Goal: Information Seeking & Learning: Learn about a topic

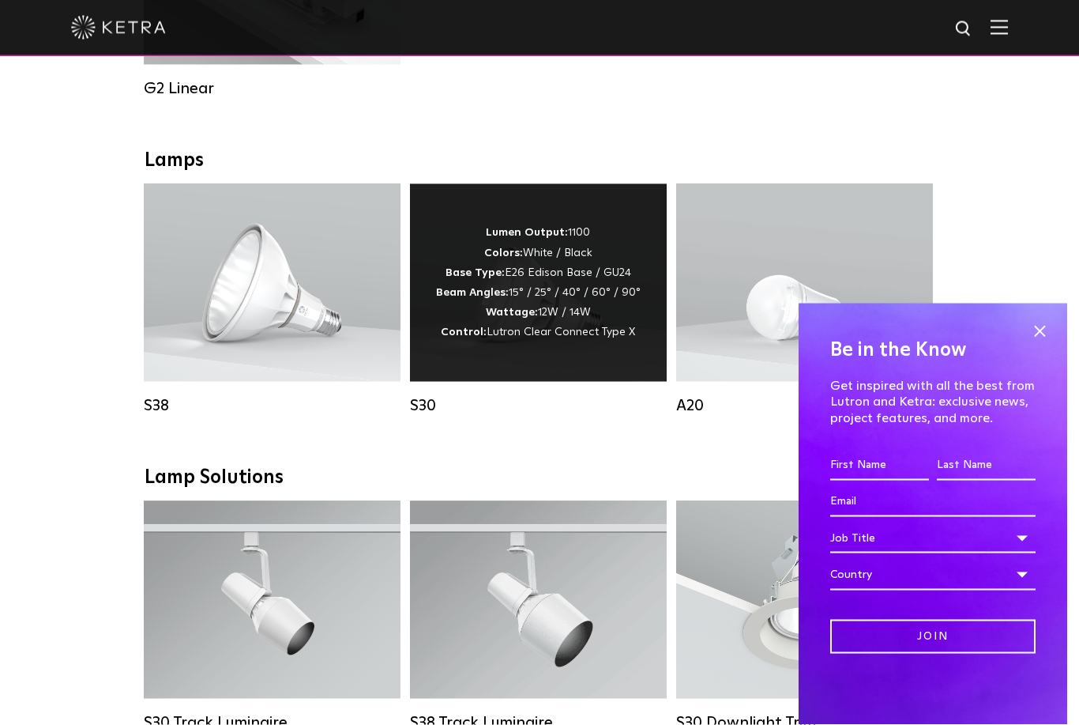
scroll to position [1068, 0]
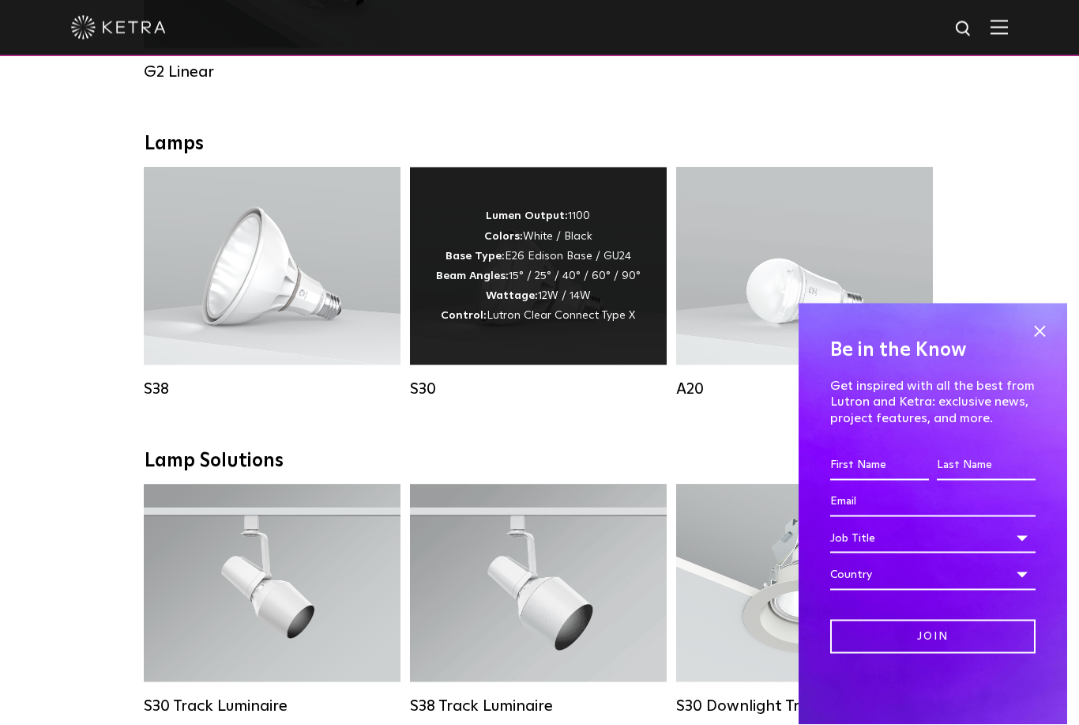
click at [563, 280] on div "Lumen Output: 1100 Colors: White / Black Base Type: E26 Edison Base / GU24 Beam…" at bounding box center [538, 265] width 205 height 119
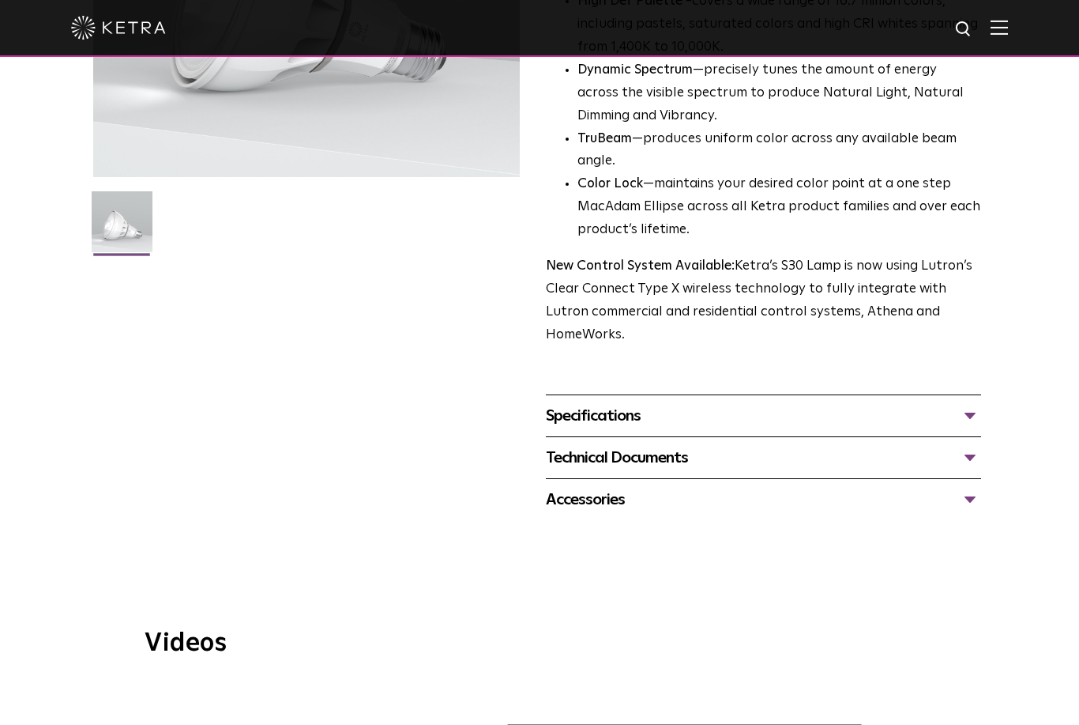
scroll to position [365, 0]
click at [962, 487] on div "Accessories" at bounding box center [763, 499] width 435 height 25
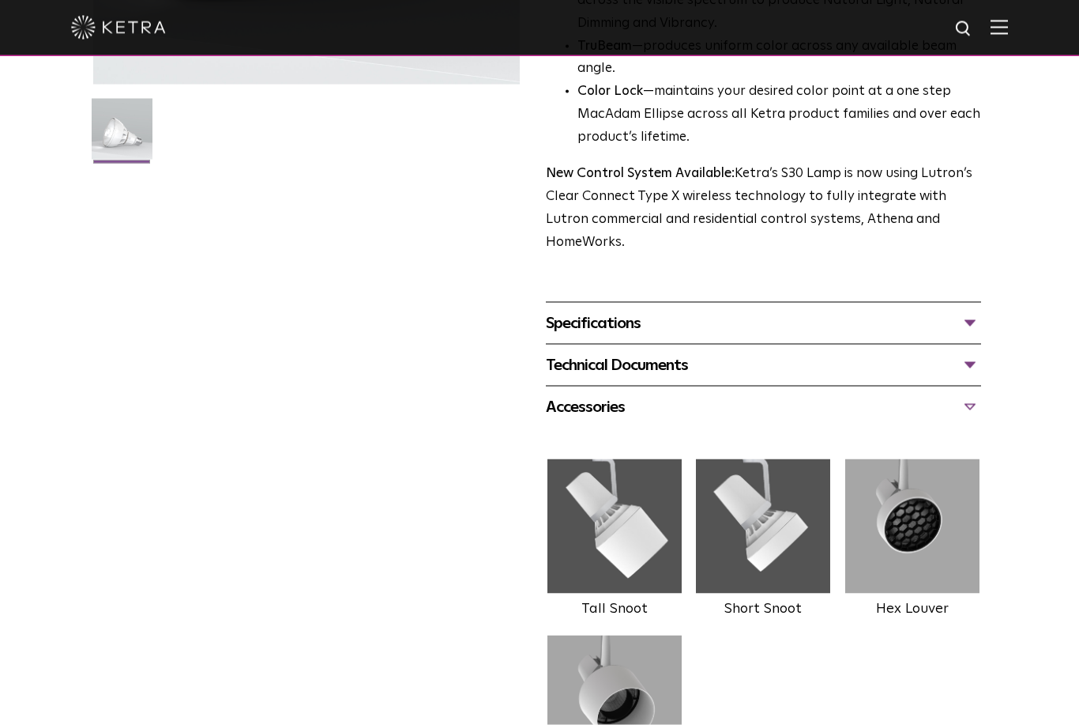
scroll to position [458, 0]
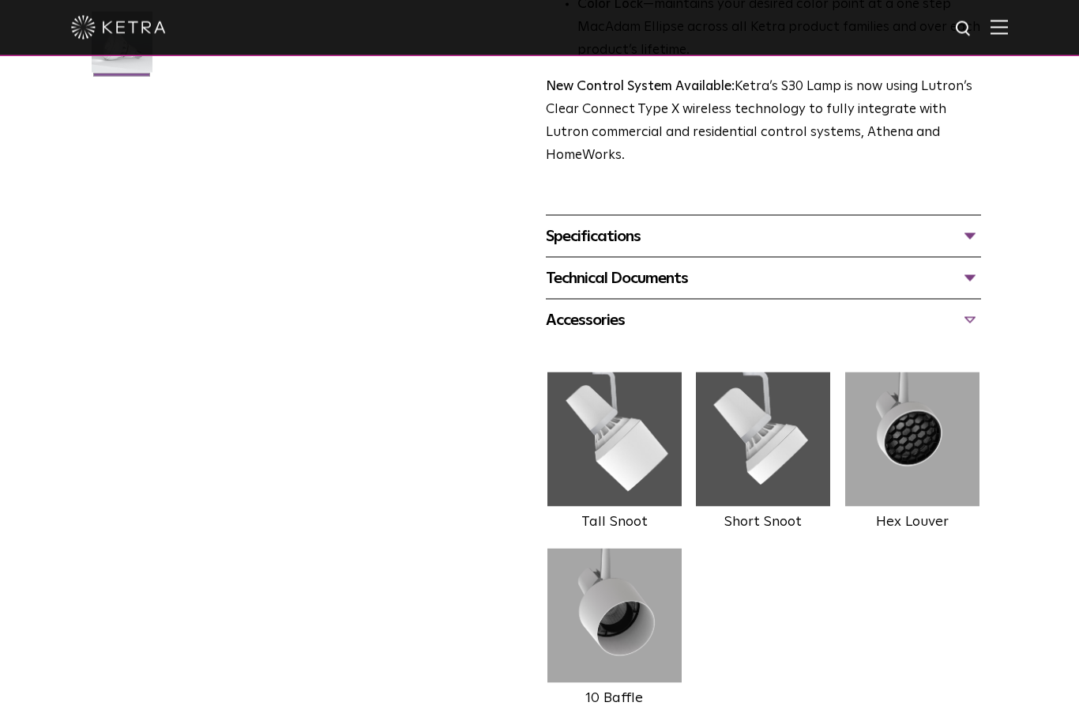
click at [968, 224] on div "Specifications" at bounding box center [763, 236] width 435 height 25
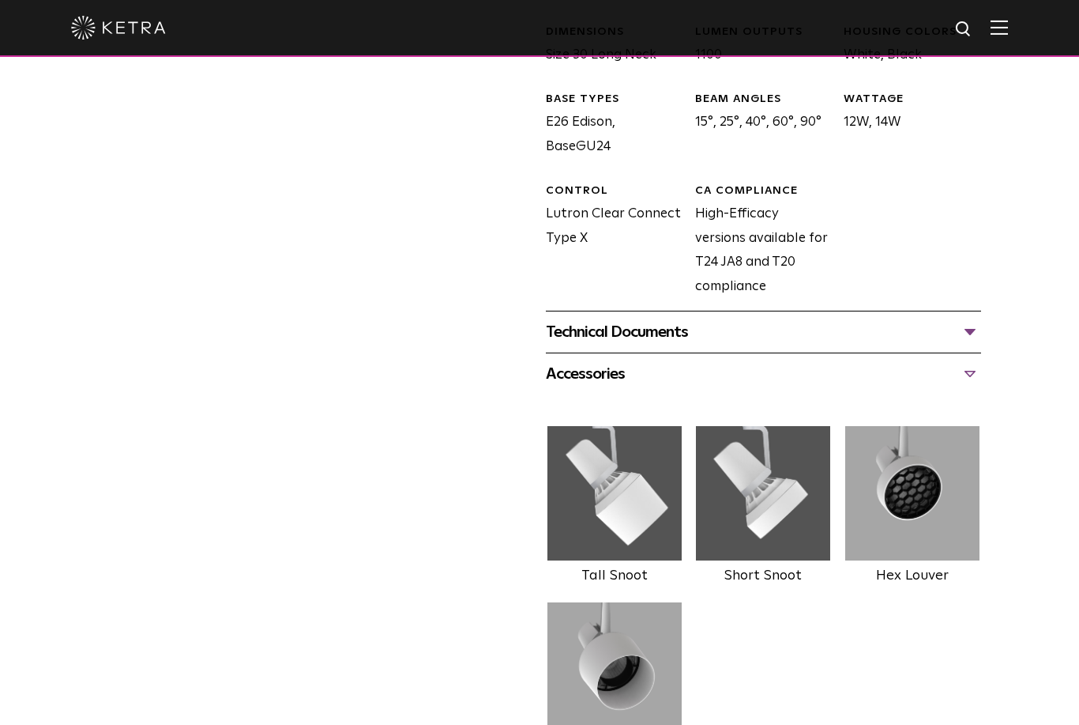
scroll to position [798, 0]
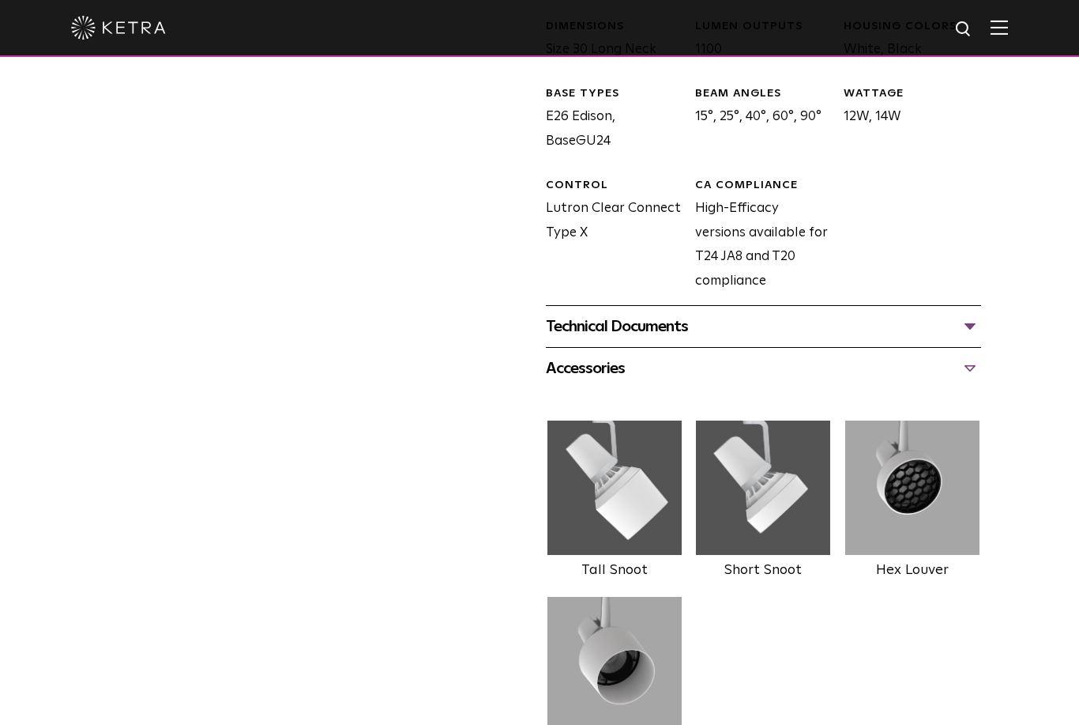
click at [970, 314] on div "Technical Documents" at bounding box center [763, 326] width 435 height 25
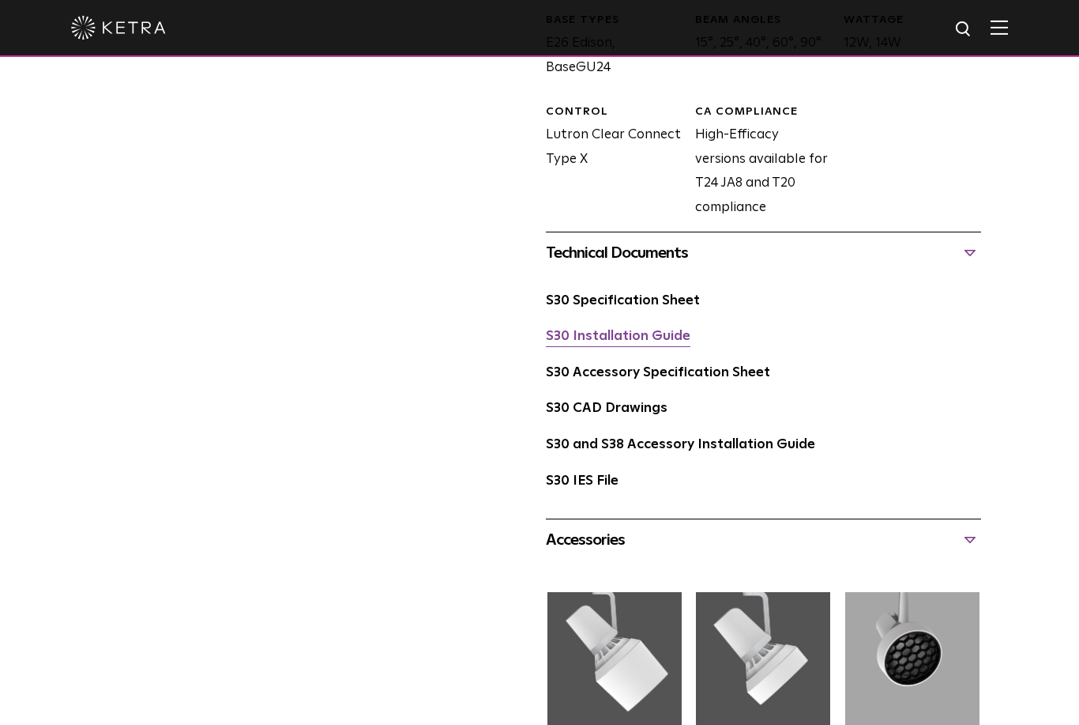
scroll to position [870, 0]
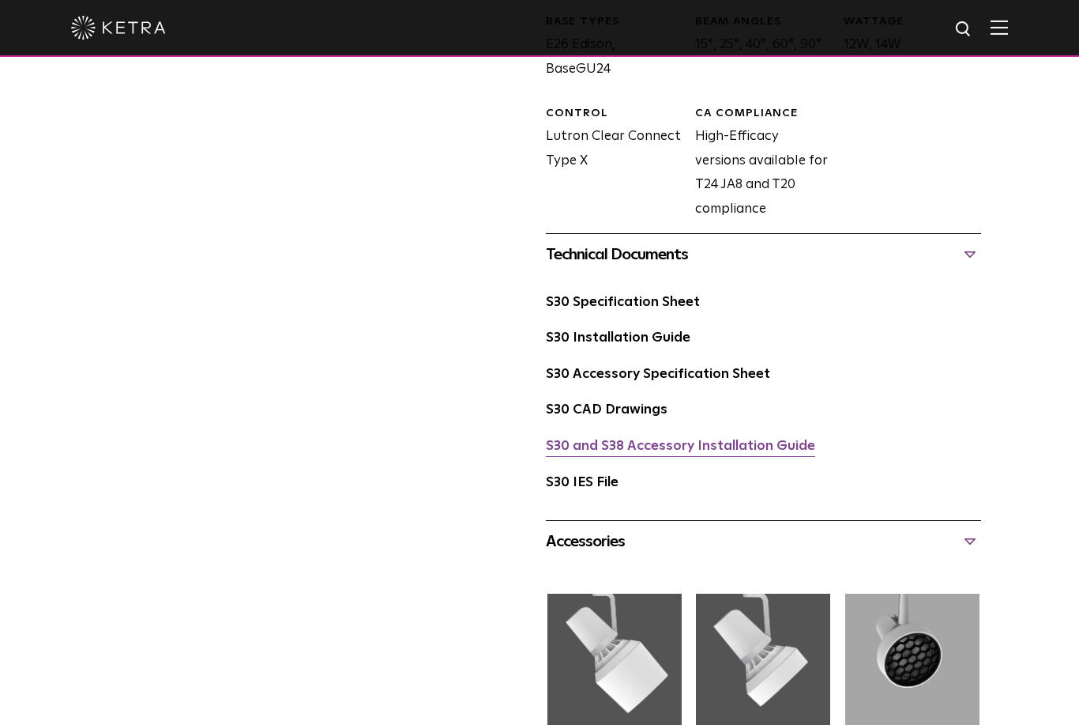
click at [678, 439] on link "S30 and S38 Accessory Installation Guide" at bounding box center [680, 445] width 269 height 13
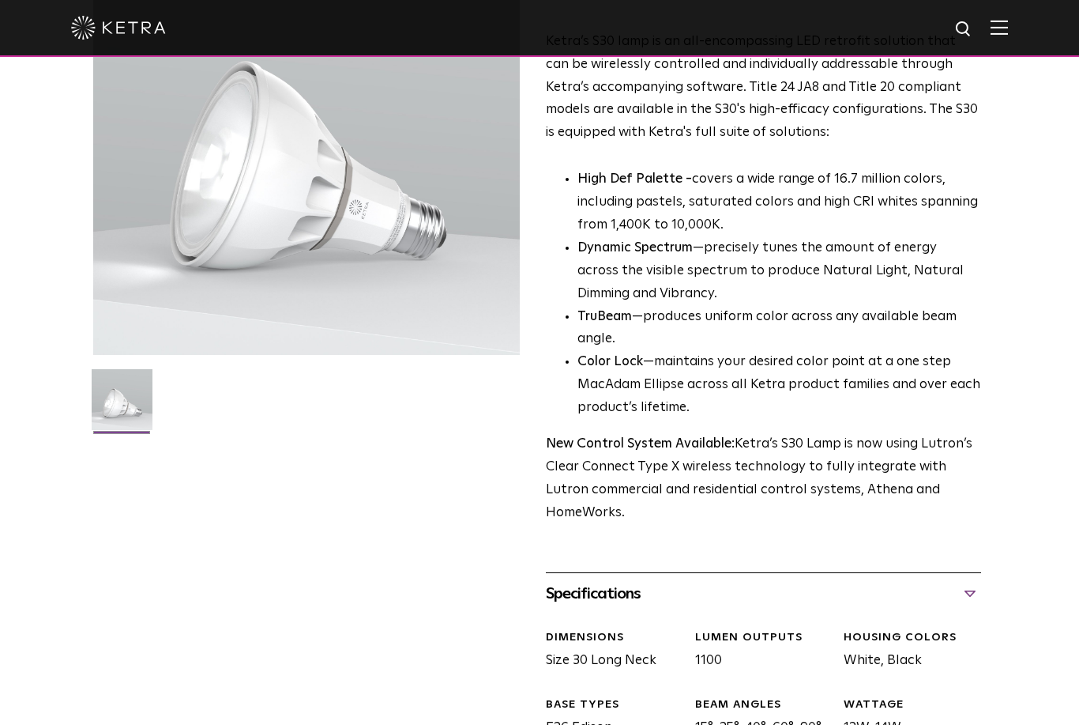
scroll to position [0, 0]
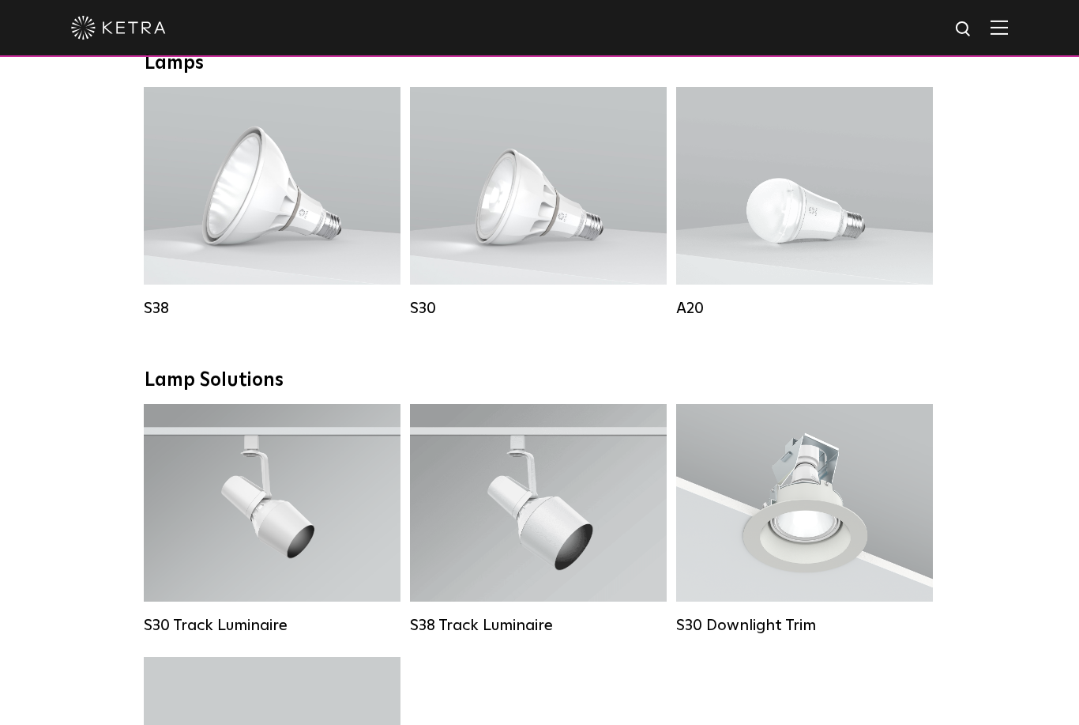
scroll to position [1152, 0]
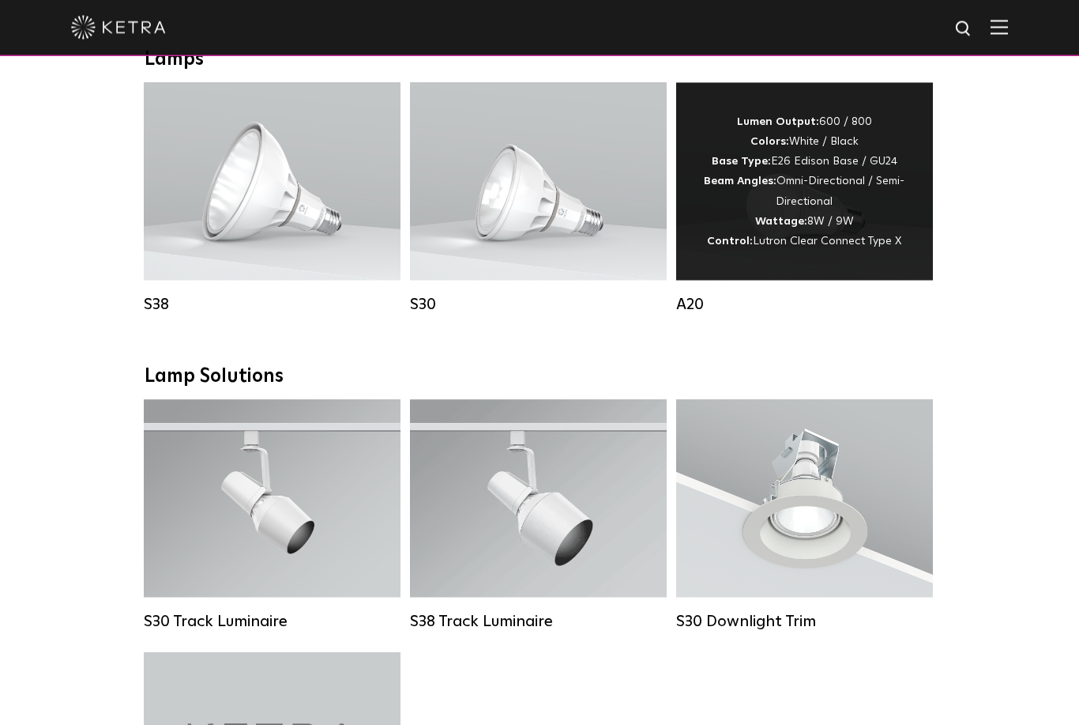
click at [807, 245] on span "Lutron Clear Connect Type X" at bounding box center [827, 240] width 149 height 11
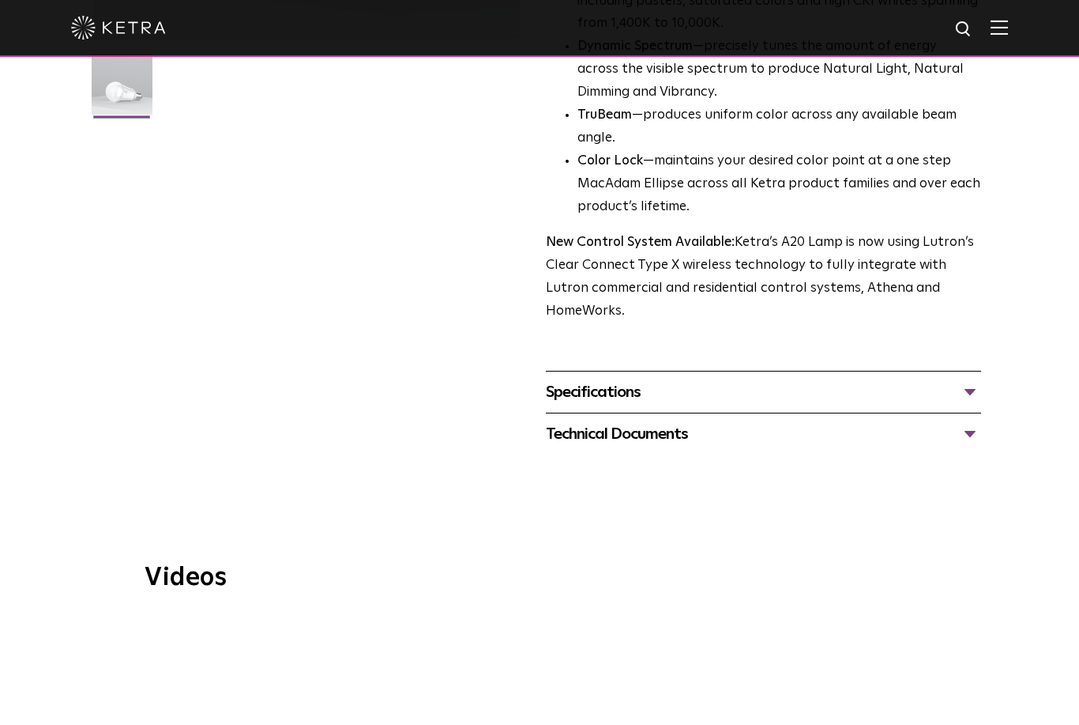
scroll to position [502, 0]
click at [967, 380] on div "Specifications" at bounding box center [763, 392] width 435 height 25
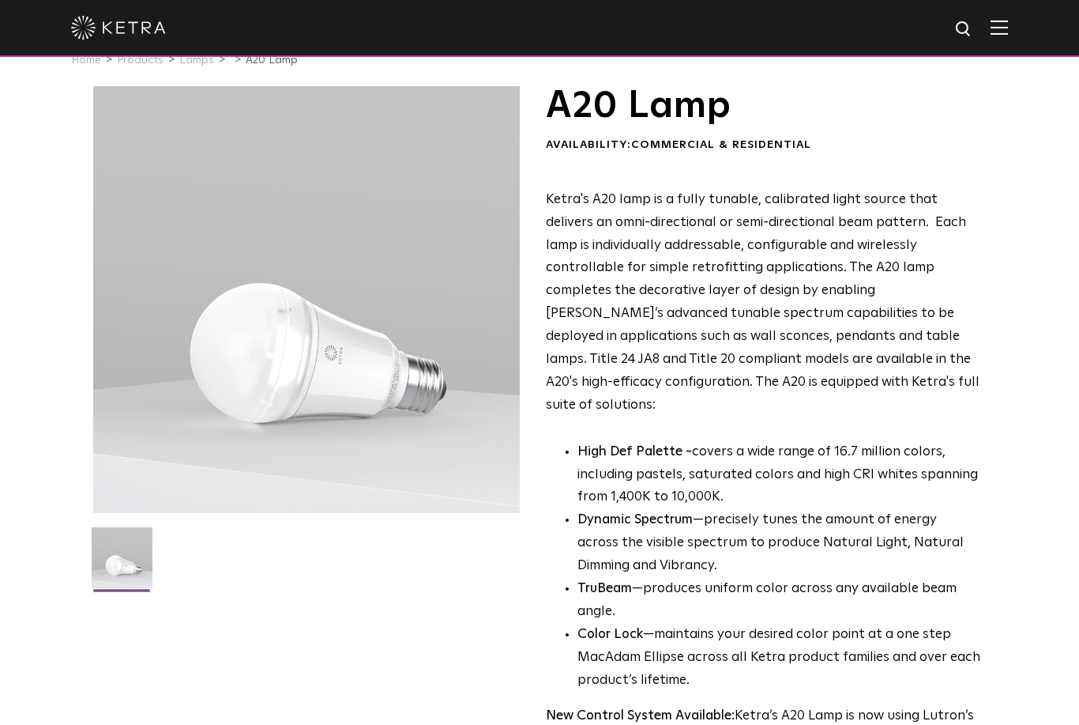
scroll to position [0, 0]
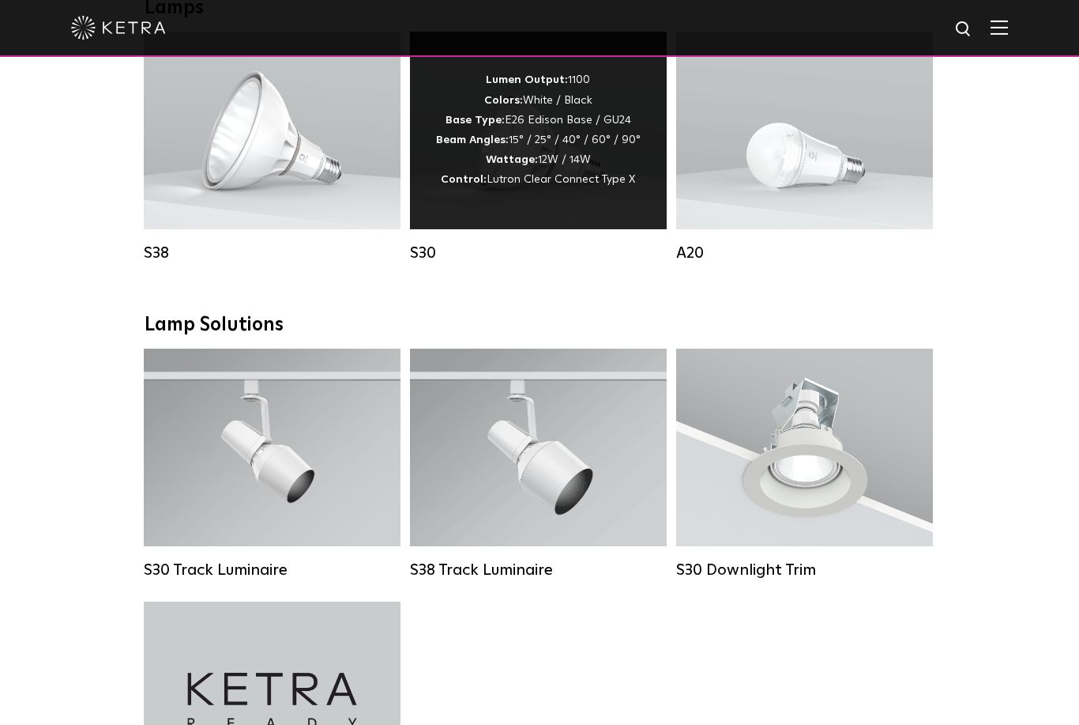
click at [510, 213] on div "Lumen Output: 1100 Colors: White / Black Base Type: E26 Edison Base / GU24 Beam…" at bounding box center [538, 131] width 257 height 198
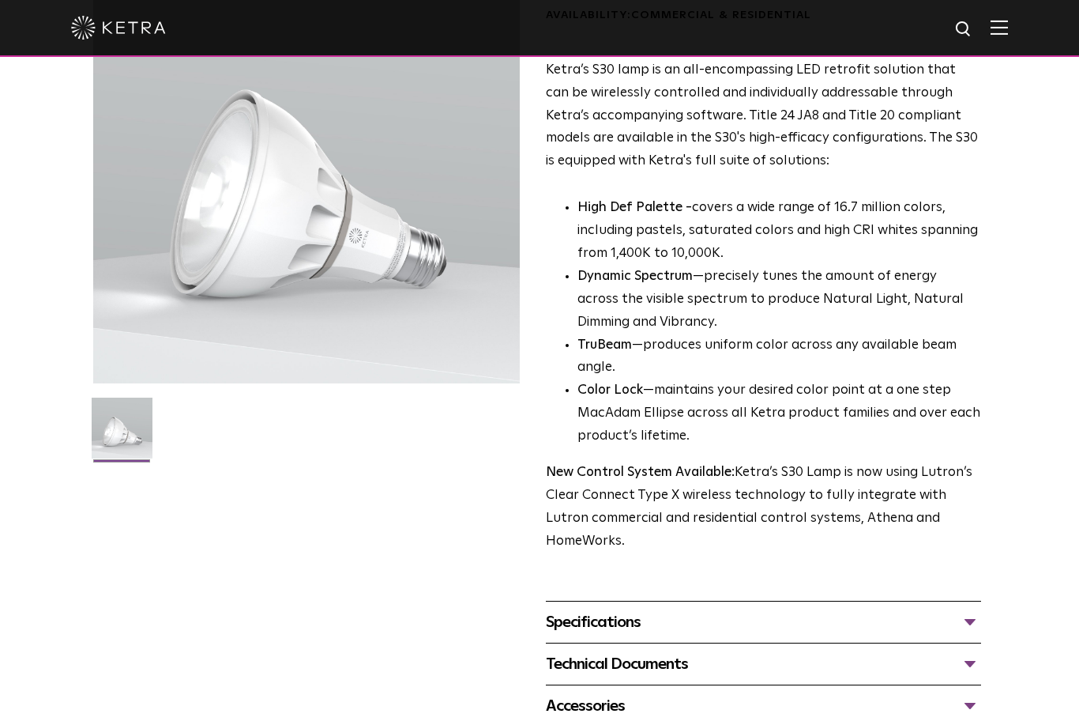
scroll to position [159, 0]
click at [969, 609] on div "Specifications" at bounding box center [763, 621] width 435 height 25
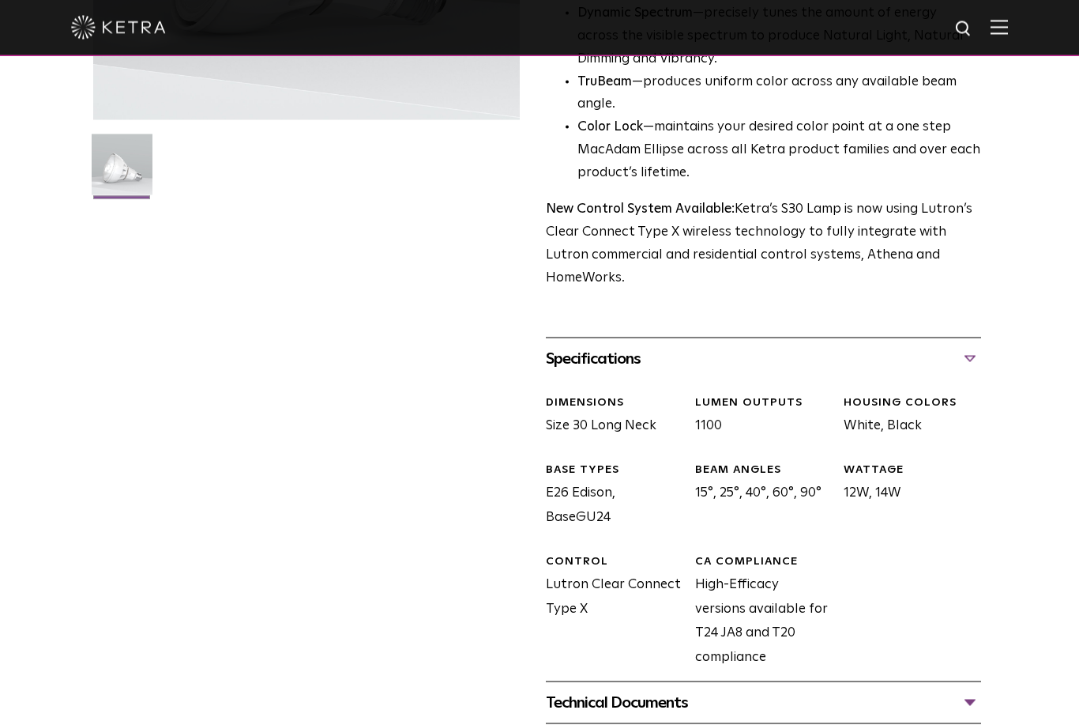
scroll to position [441, 0]
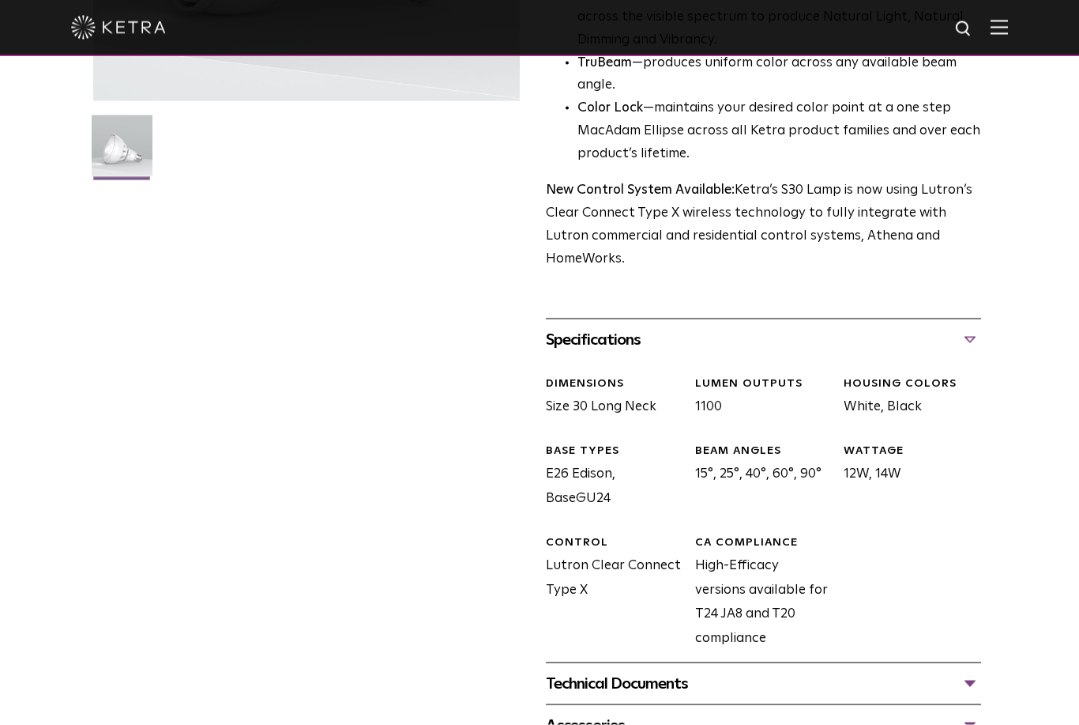
click at [967, 671] on div "Technical Documents" at bounding box center [763, 683] width 435 height 25
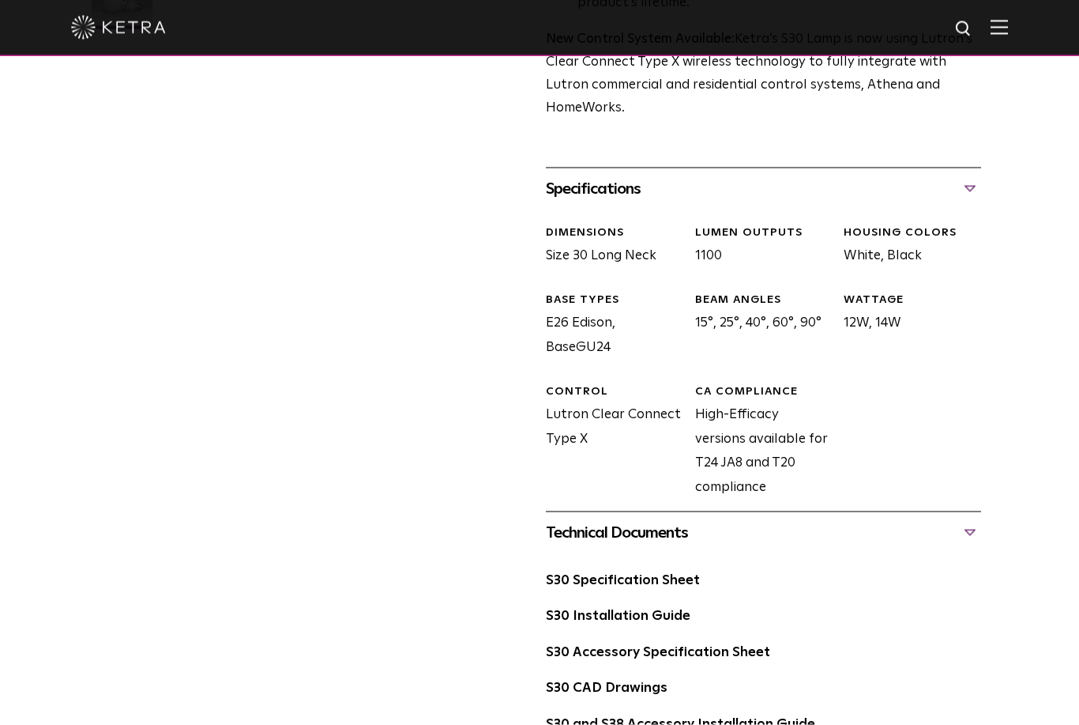
scroll to position [593, 0]
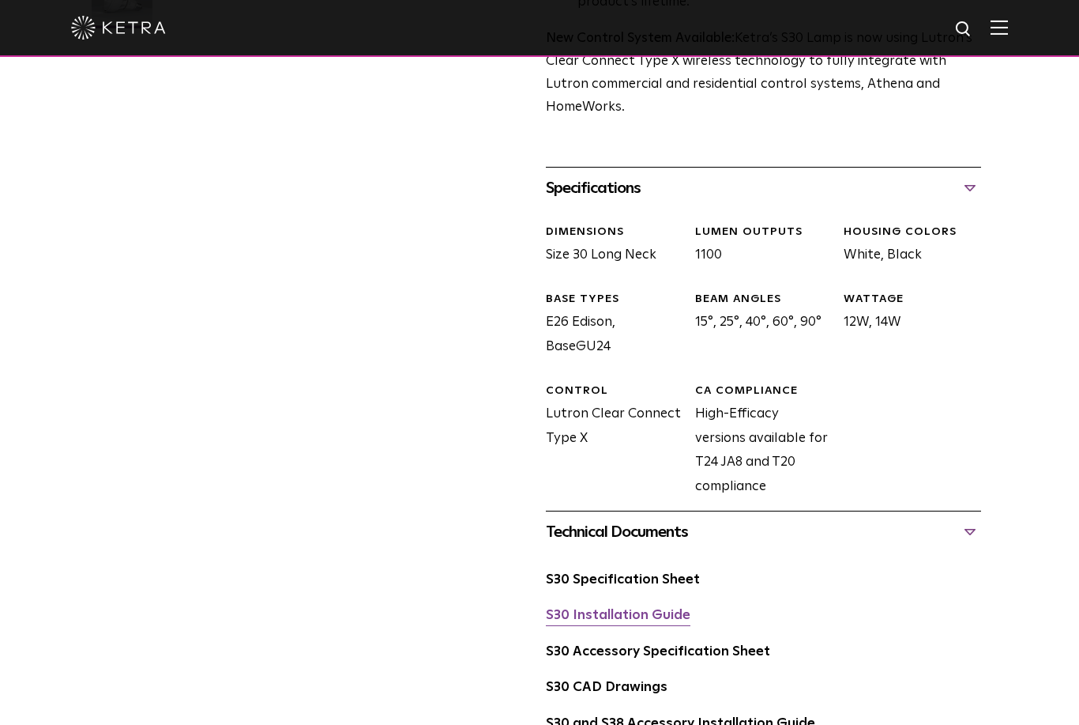
click at [663, 608] on link "S30 Installation Guide" at bounding box center [618, 614] width 145 height 13
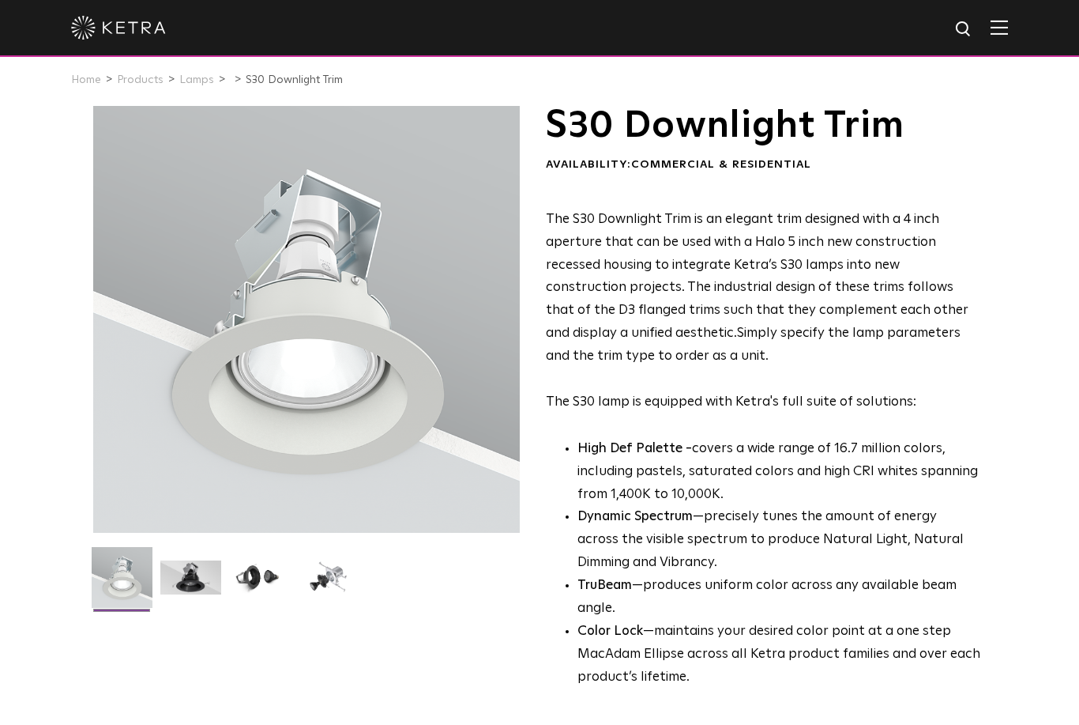
scroll to position [10, 0]
click at [203, 571] on img at bounding box center [190, 582] width 61 height 46
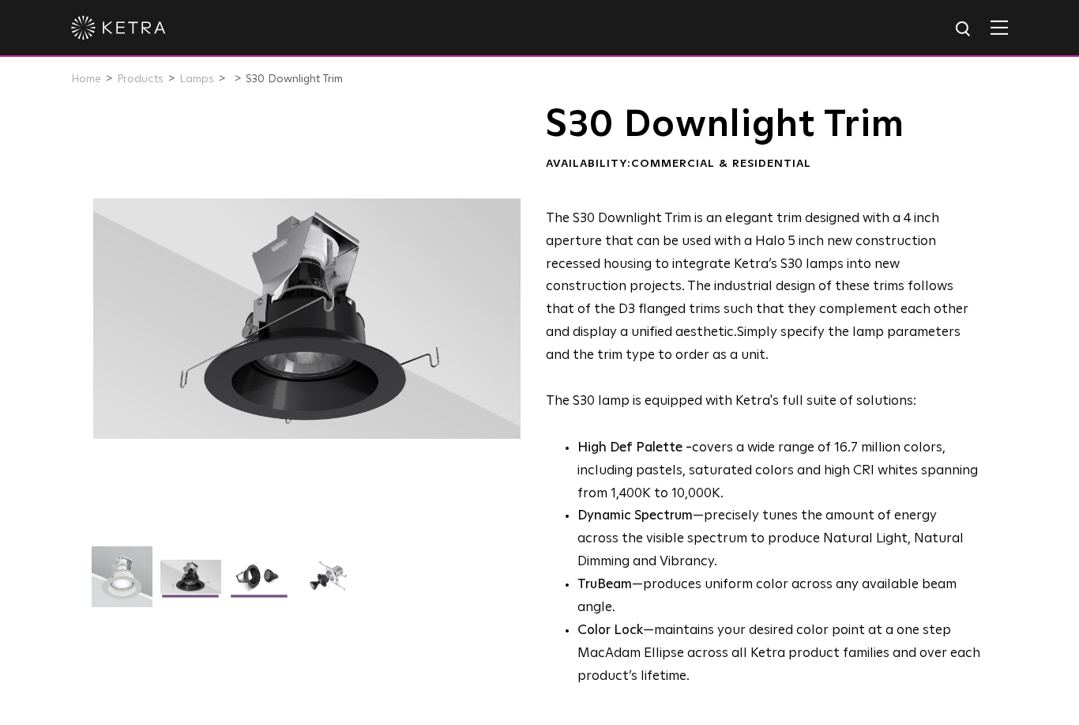
click at [258, 580] on img at bounding box center [259, 582] width 61 height 46
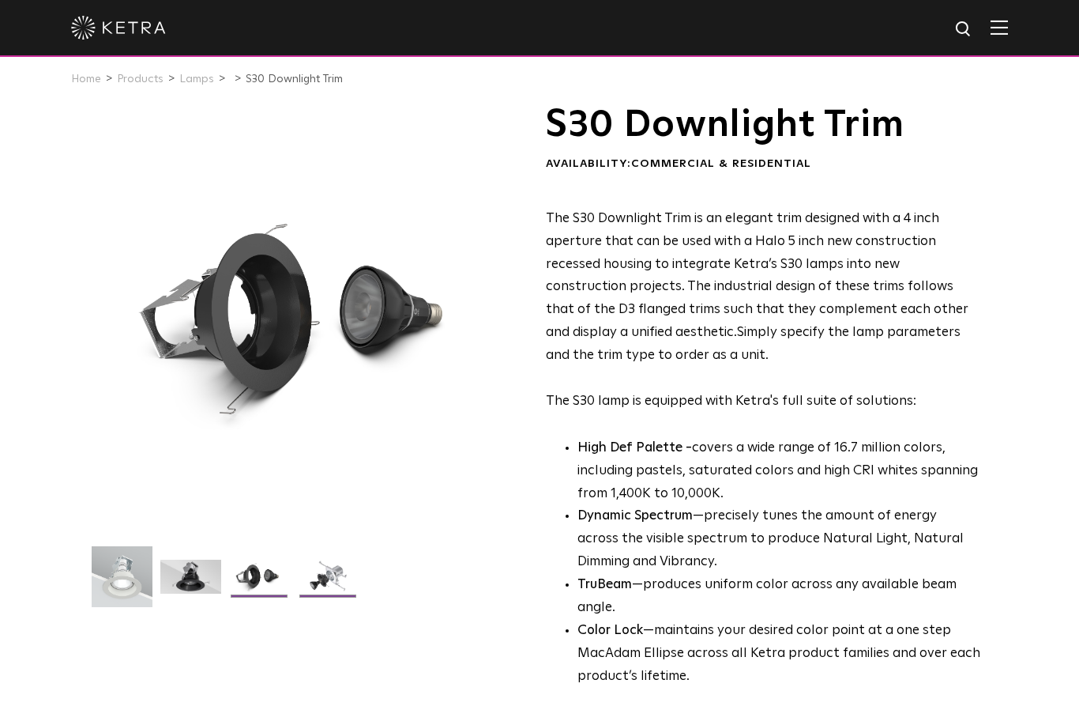
click at [307, 587] on img at bounding box center [328, 582] width 61 height 46
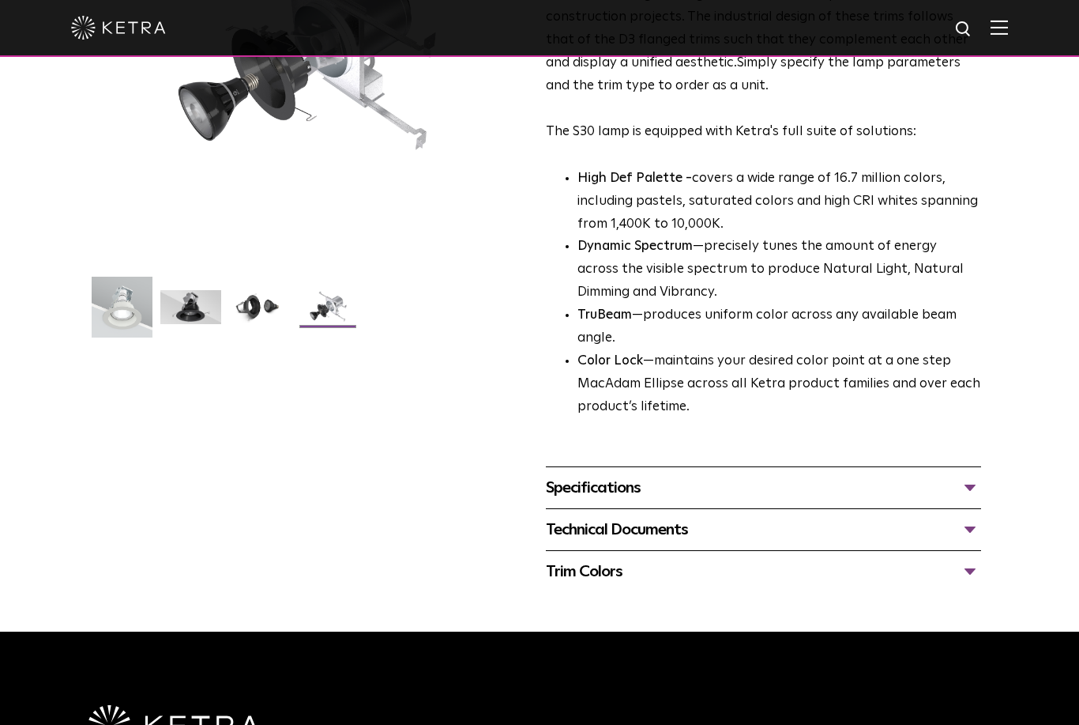
scroll to position [263, 0]
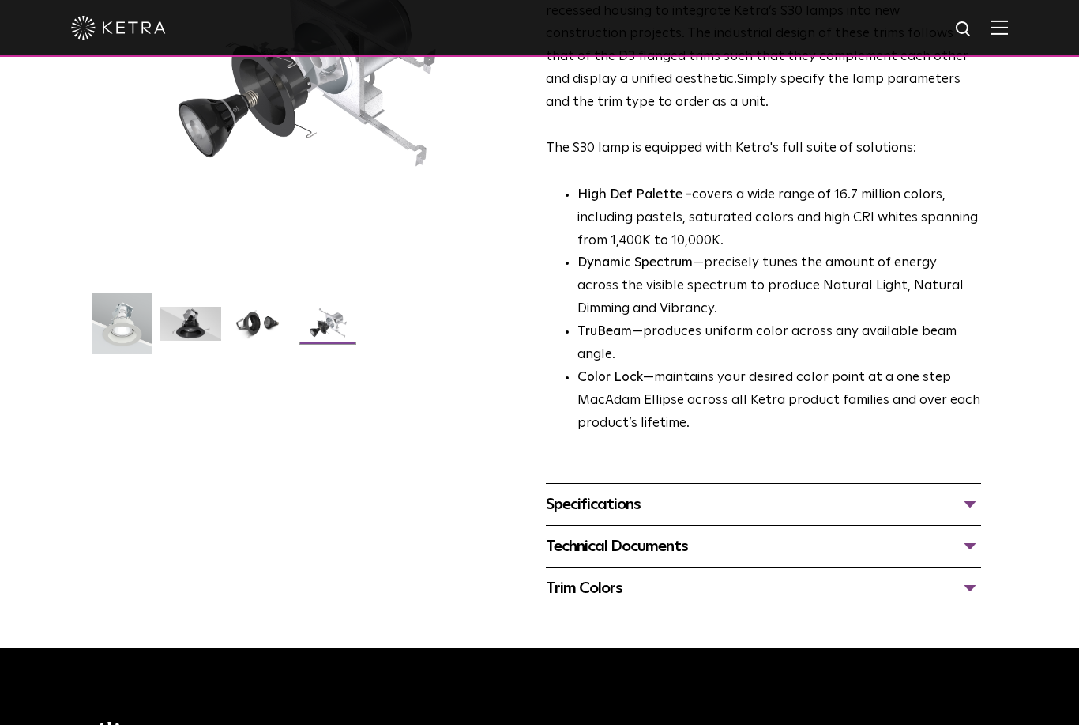
click at [971, 495] on div "Specifications" at bounding box center [763, 503] width 435 height 25
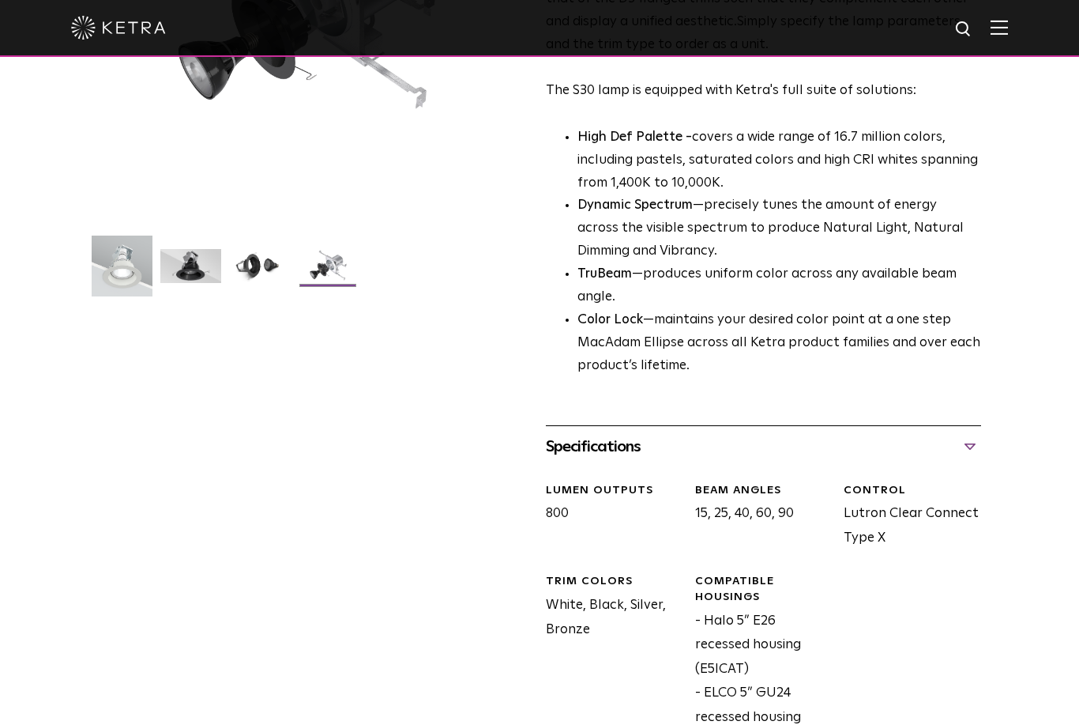
scroll to position [328, 0]
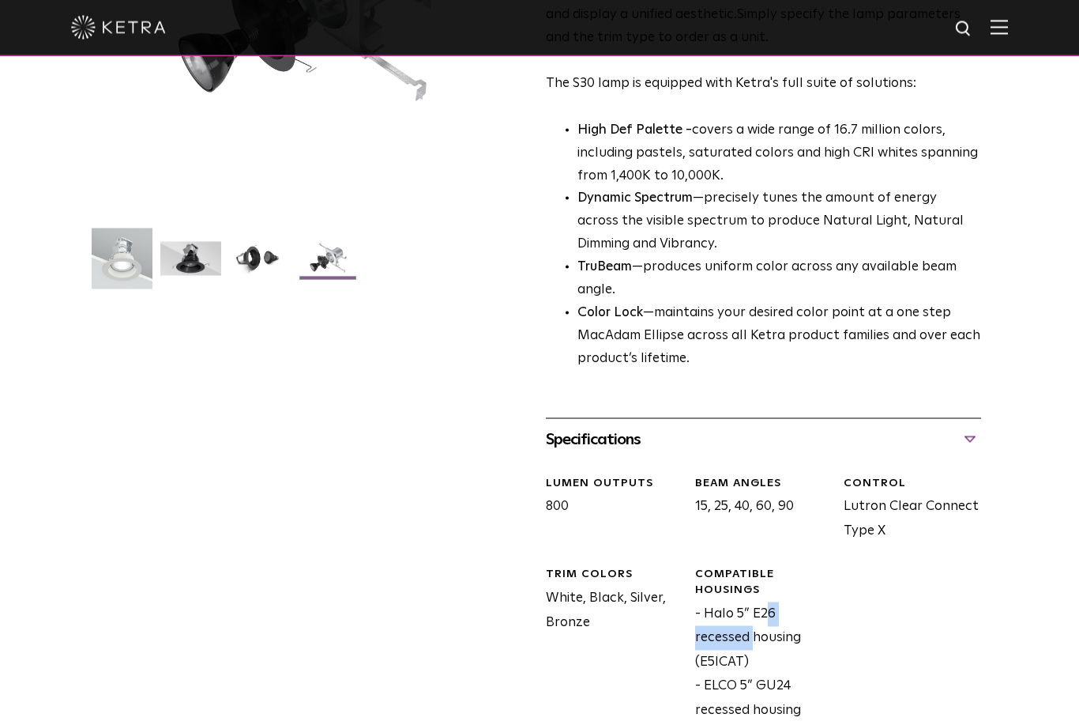
drag, startPoint x: 704, startPoint y: 597, endPoint x: 786, endPoint y: 601, distance: 82.3
click at [786, 601] on div "Compatible Housings - Halo 5” E26 recessed housing (E5ICAT) - ELCO 5” GU24 rece…" at bounding box center [758, 645] width 149 height 156
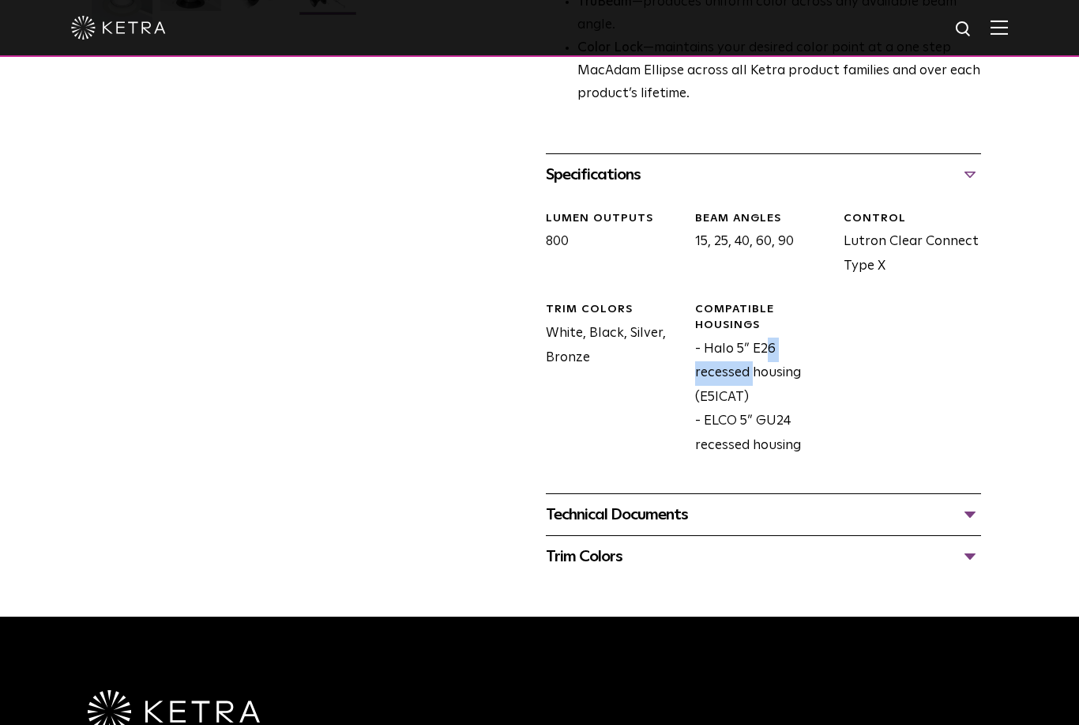
scroll to position [592, 0]
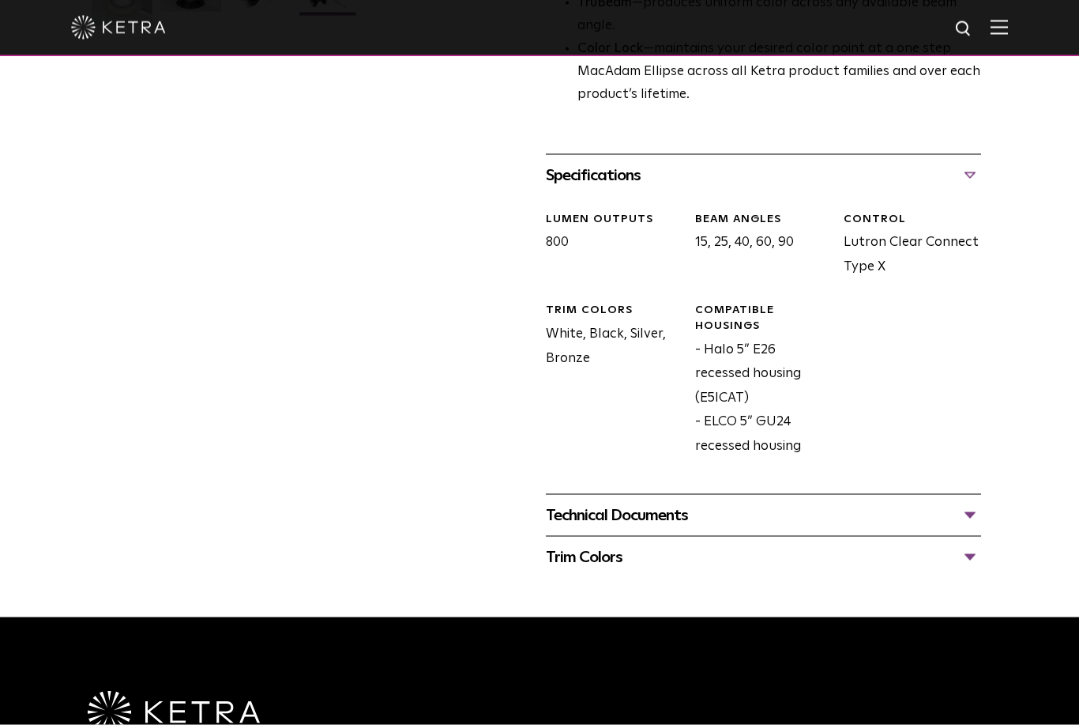
click at [705, 403] on div "Compatible Housings - Halo 5” E26 recessed housing (E5ICAT) - ELCO 5” GU24 rece…" at bounding box center [758, 381] width 149 height 156
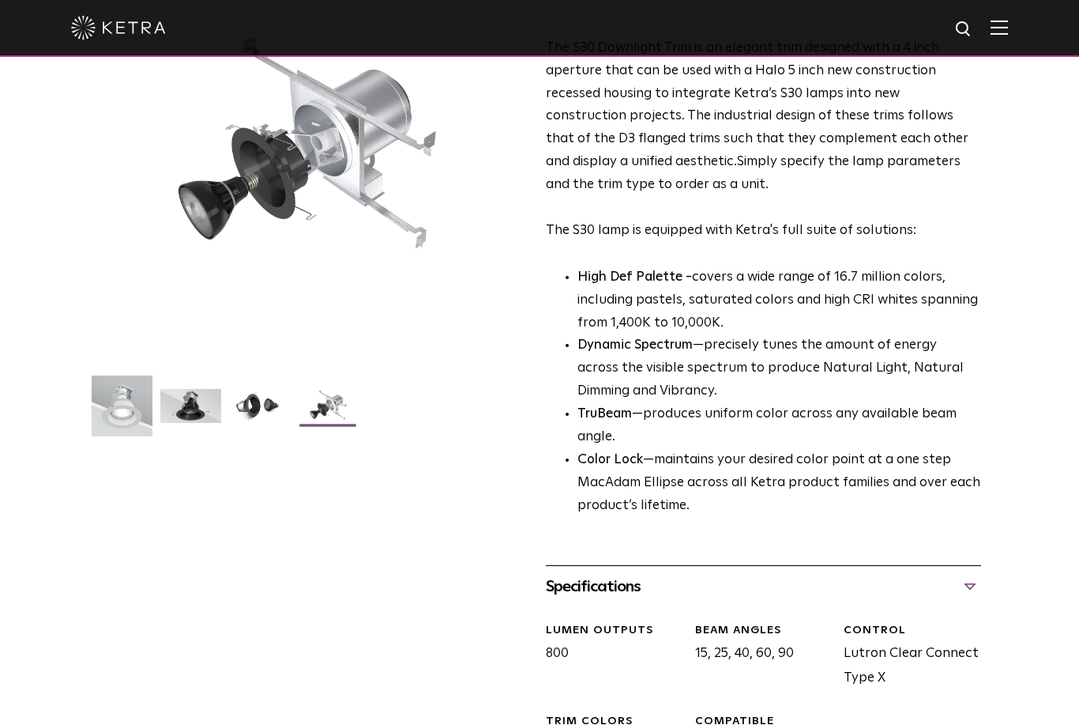
scroll to position [0, 0]
